Goal: Transaction & Acquisition: Obtain resource

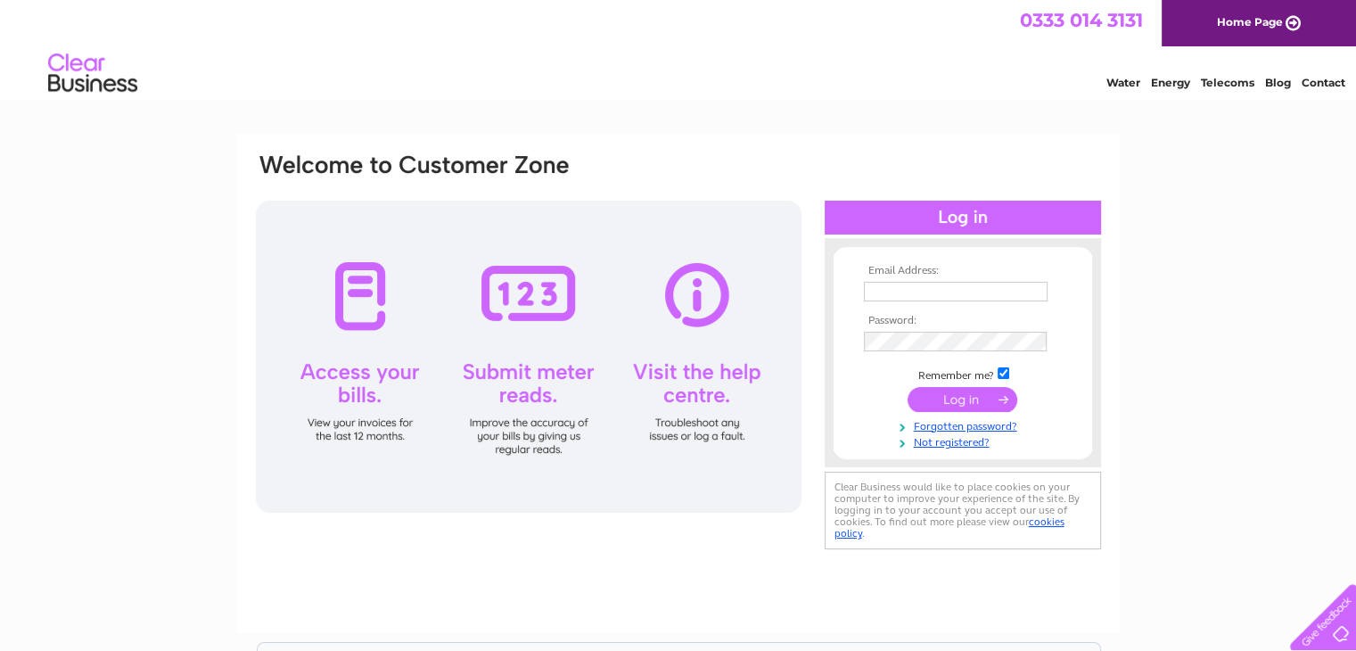
type input "jmair28@googlemail.com"
click at [986, 395] on input "submit" at bounding box center [962, 399] width 110 height 25
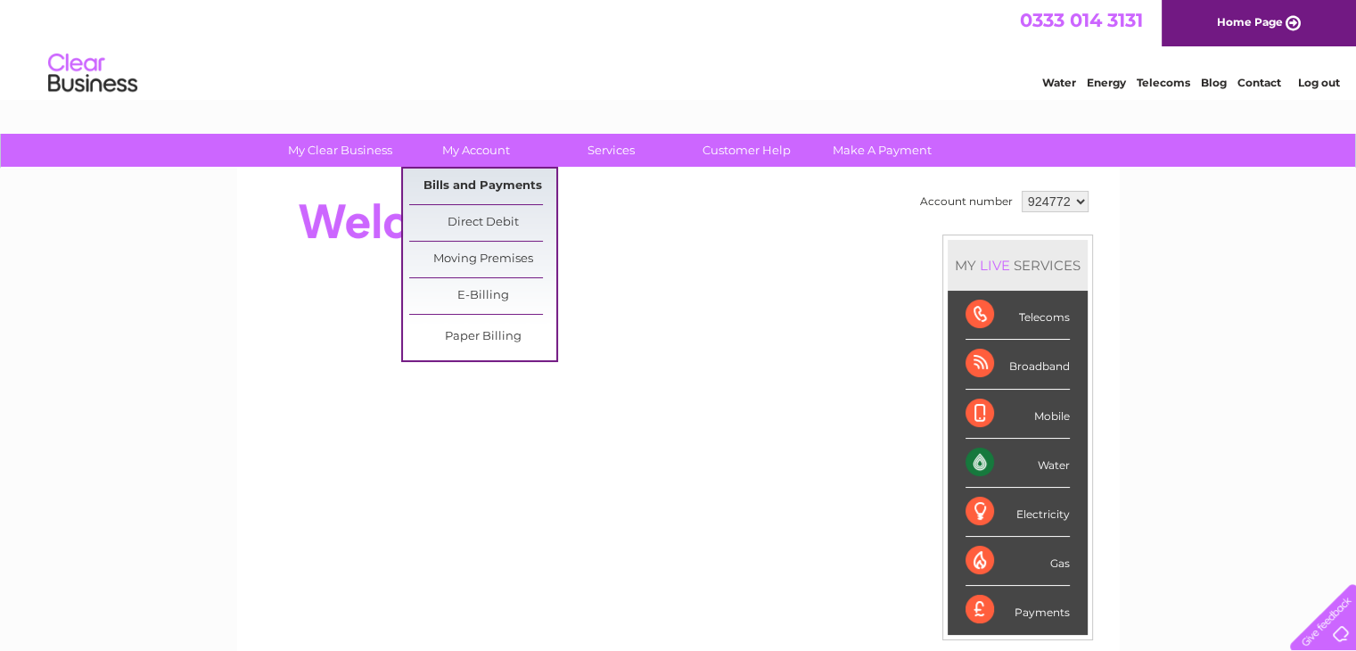
click at [485, 180] on link "Bills and Payments" at bounding box center [482, 186] width 147 height 36
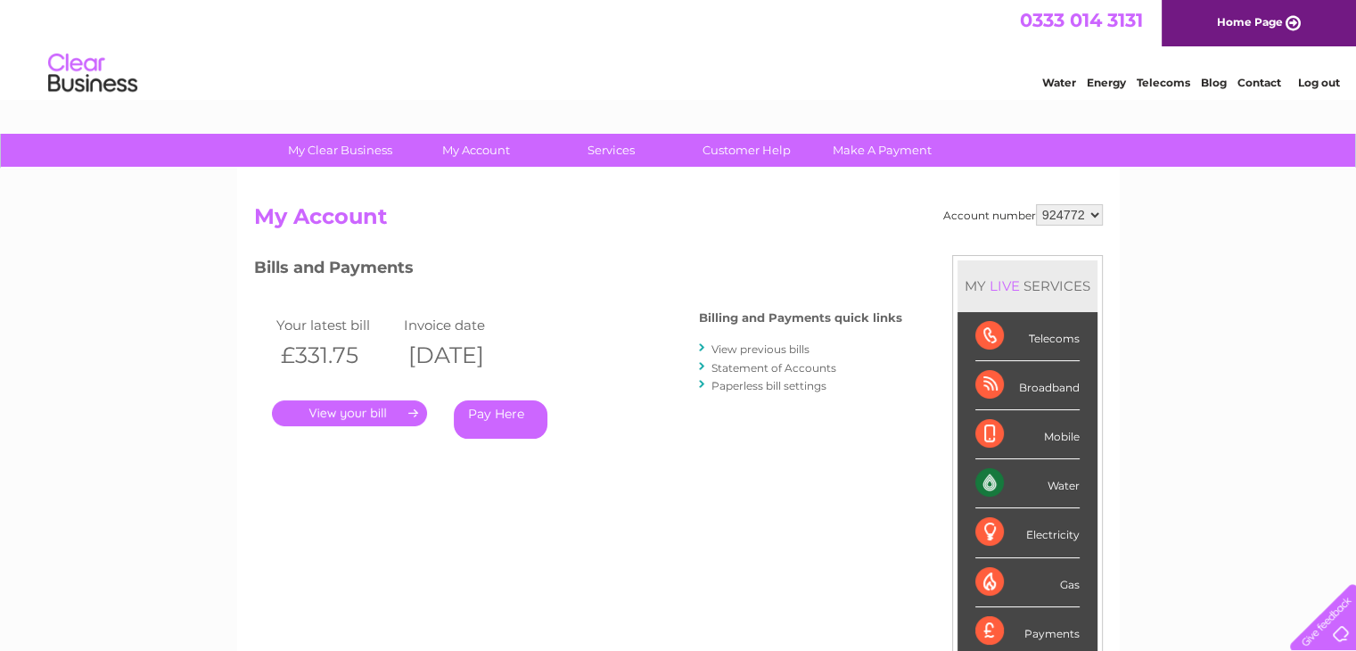
click at [334, 413] on link "." at bounding box center [349, 413] width 155 height 26
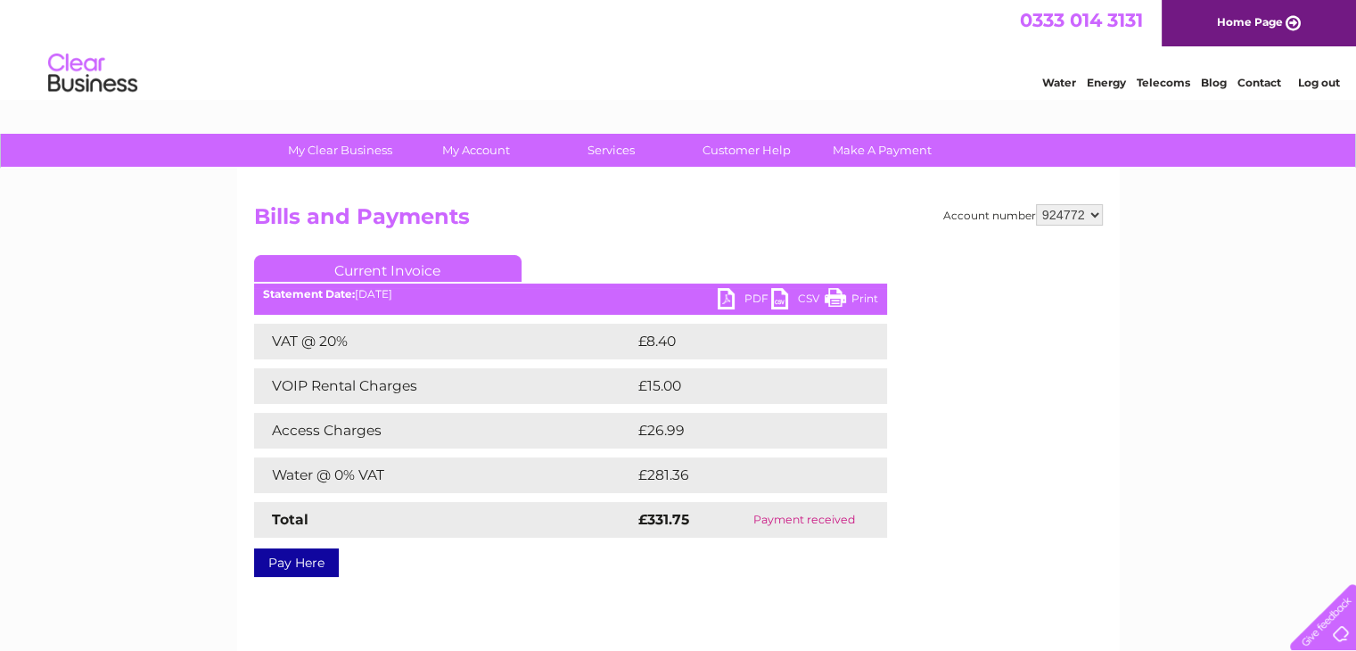
click at [751, 301] on link "PDF" at bounding box center [744, 301] width 53 height 26
click at [595, 104] on html "0333 014 3131 Home Page Water Energy Telecoms Blog Contact Log out" at bounding box center [678, 52] width 1356 height 104
